Goal: Transaction & Acquisition: Complete application form

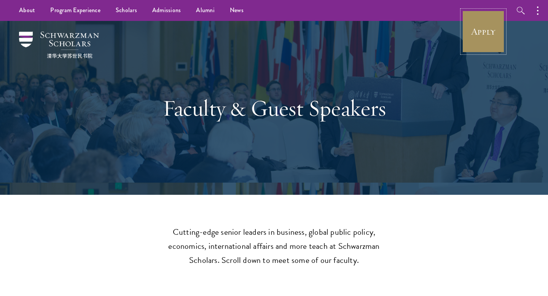
click at [468, 16] on link "Apply" at bounding box center [483, 31] width 43 height 43
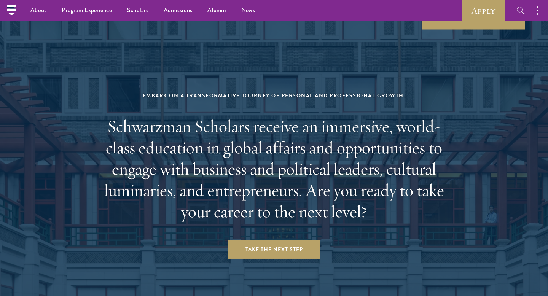
scroll to position [3052, 0]
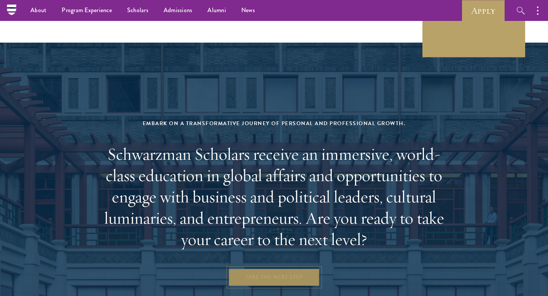
click at [267, 268] on link "Take the Next Step" at bounding box center [274, 277] width 92 height 18
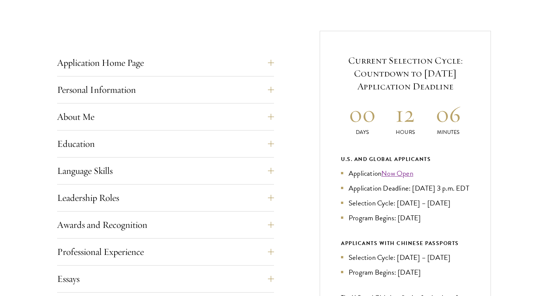
scroll to position [276, 0]
